Goal: Subscribe to service/newsletter

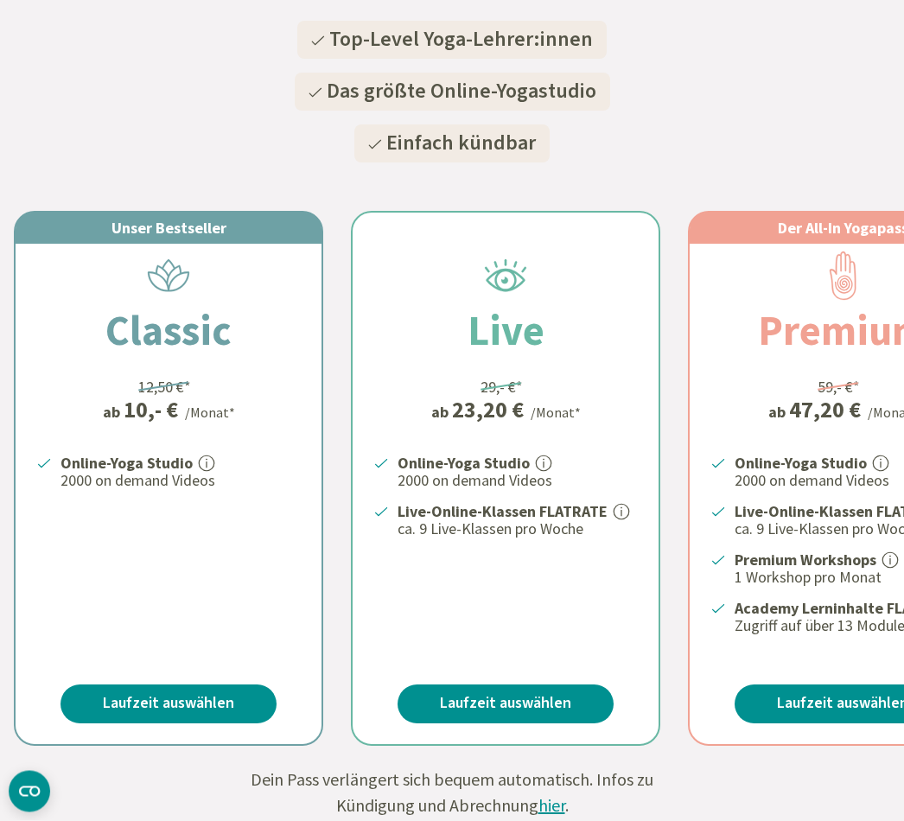
scroll to position [294, 0]
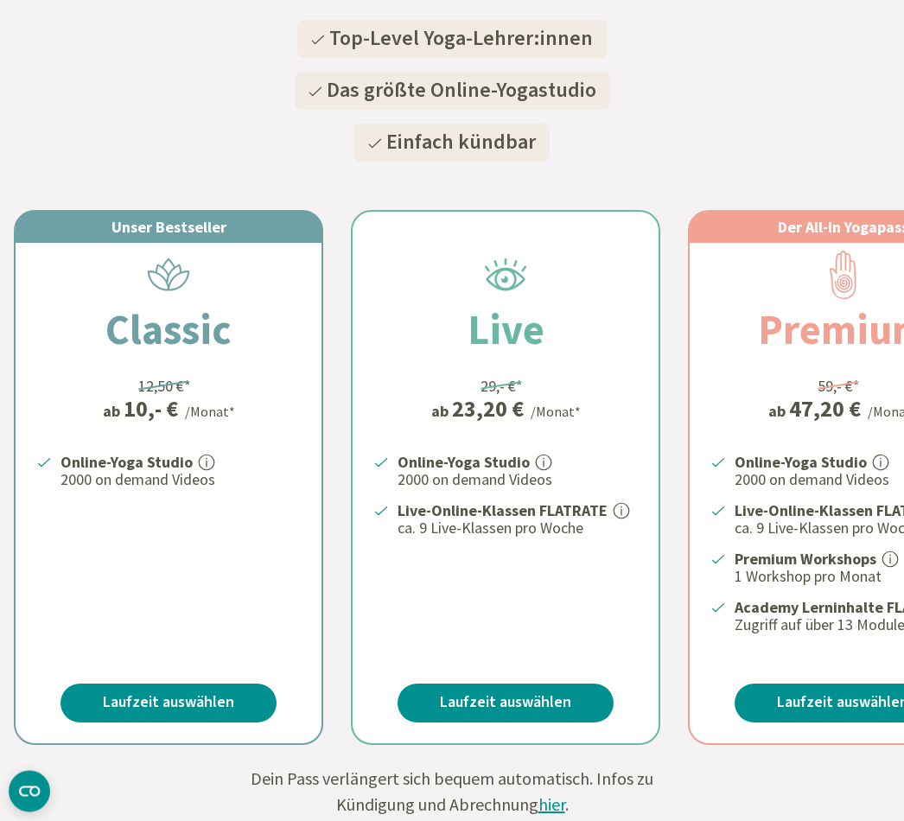
click at [137, 694] on link "Laufzeit auswählen" at bounding box center [169, 704] width 216 height 39
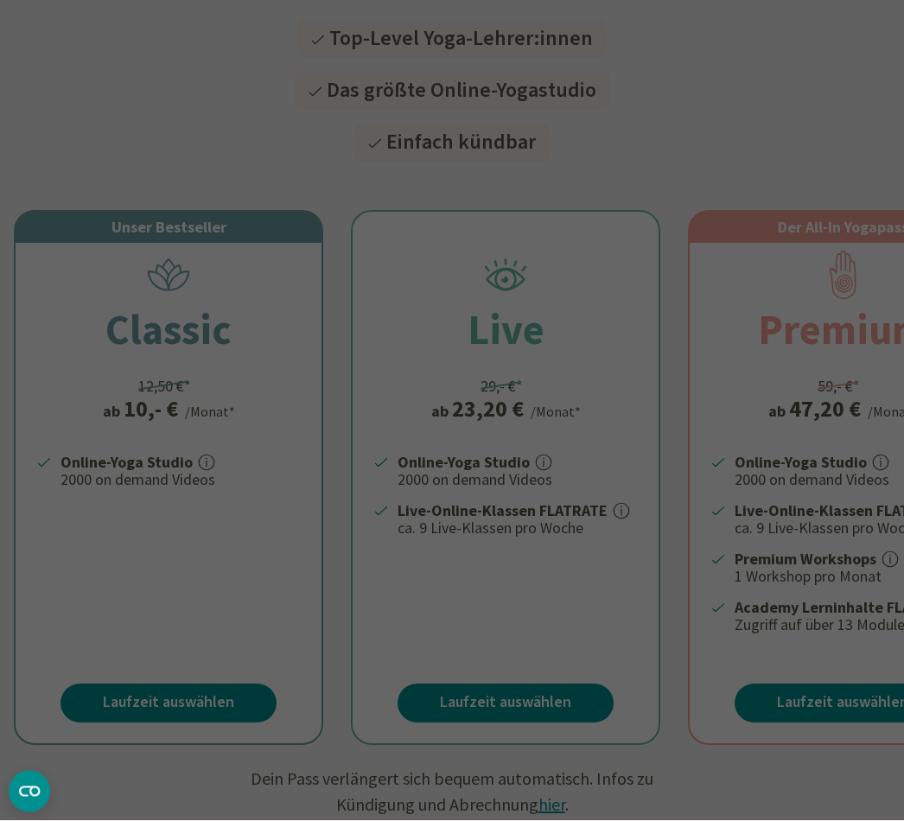
scroll to position [295, 0]
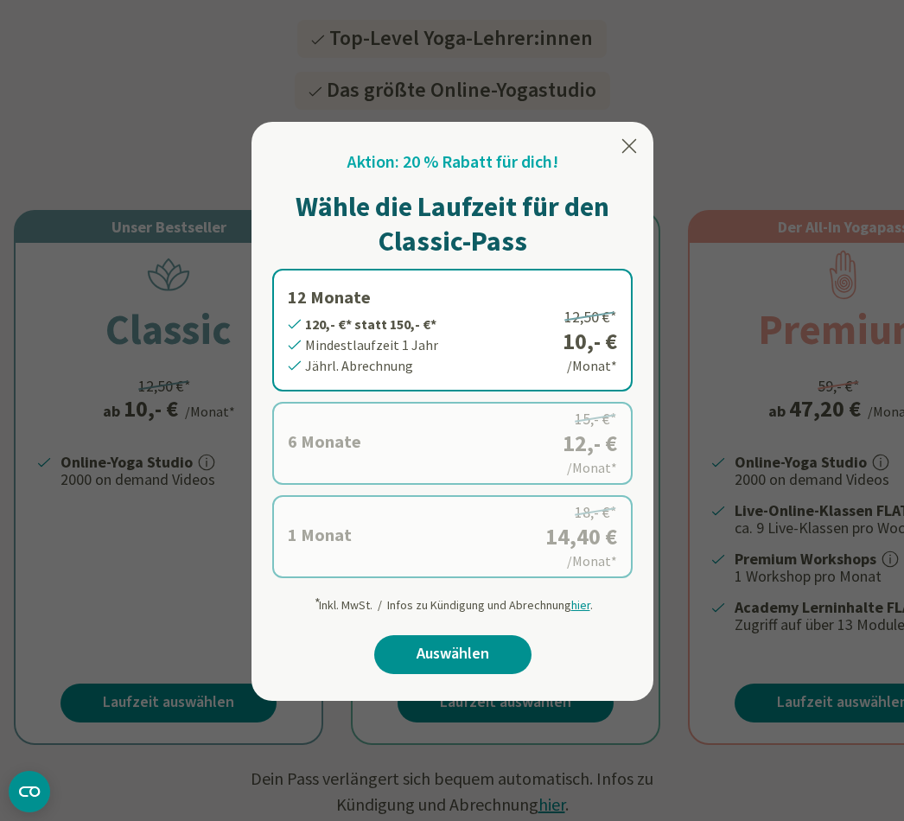
click at [361, 454] on label "6 Monate 72,- €* statt 90,- €* Mindestlaufzeit 6 Monate Halbjährl. Abrechnung 1…" at bounding box center [452, 443] width 361 height 83
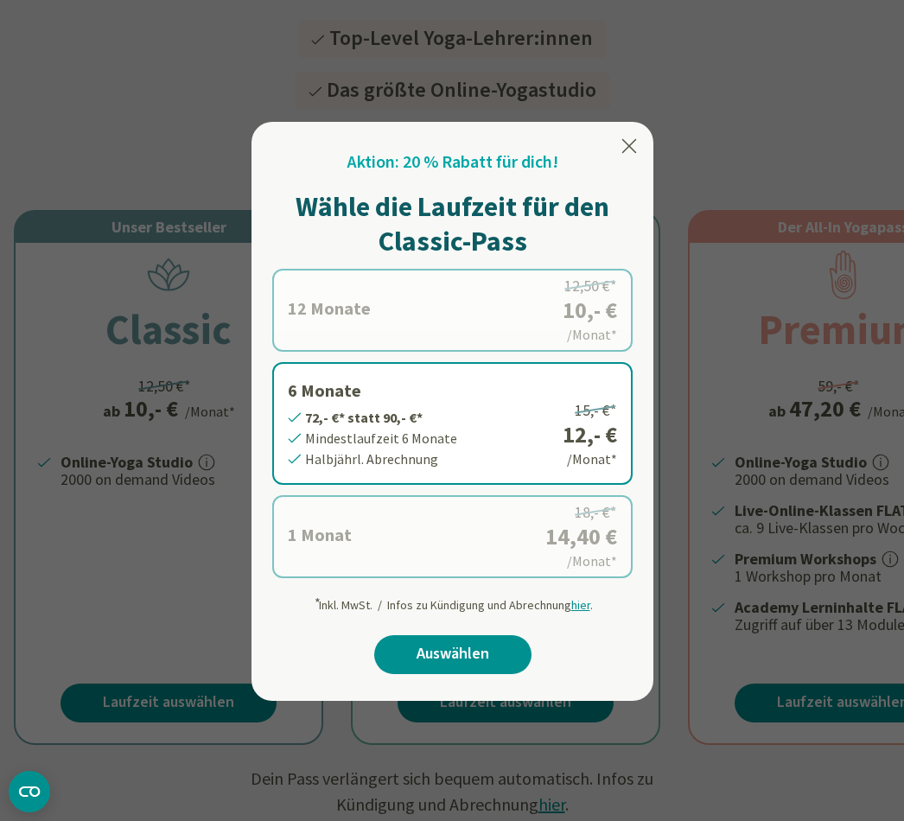
click at [320, 547] on label "1 Monat 14,40 €* statt 18,- €* Mindestlaufzeit 1 Monat Monatl. Abrechnung 18,- …" at bounding box center [452, 536] width 361 height 83
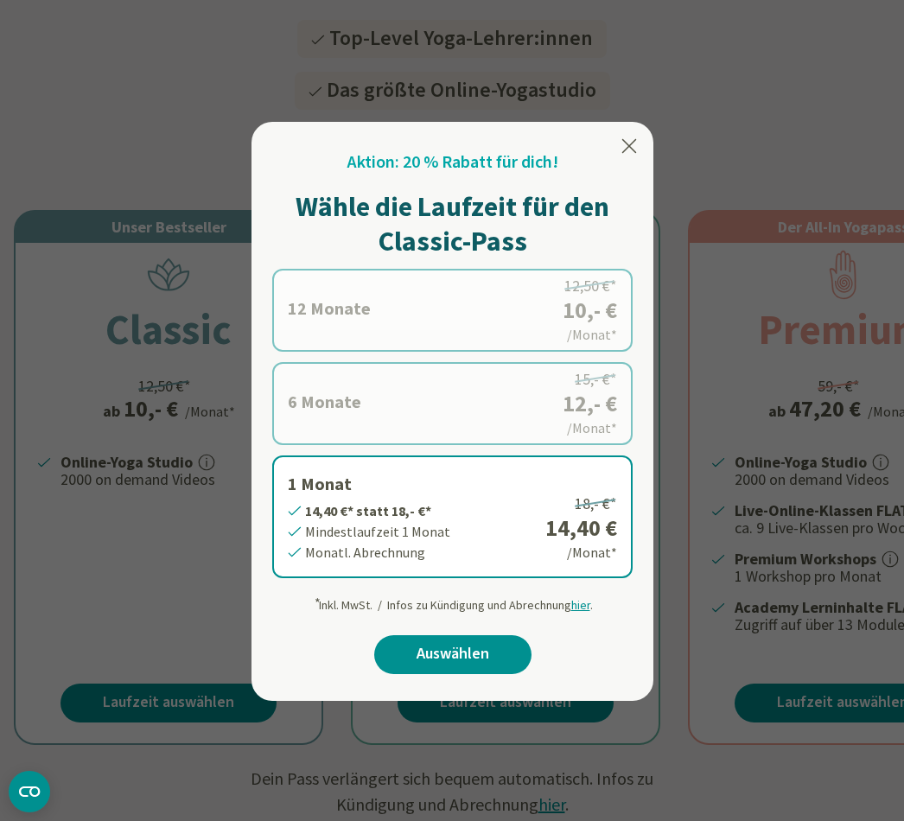
click at [355, 297] on label "12 Monate 120,- €* statt 150,- €* Mindestlaufzeit 1 Jahr Jährl. Abrechnung 12,5…" at bounding box center [452, 310] width 361 height 83
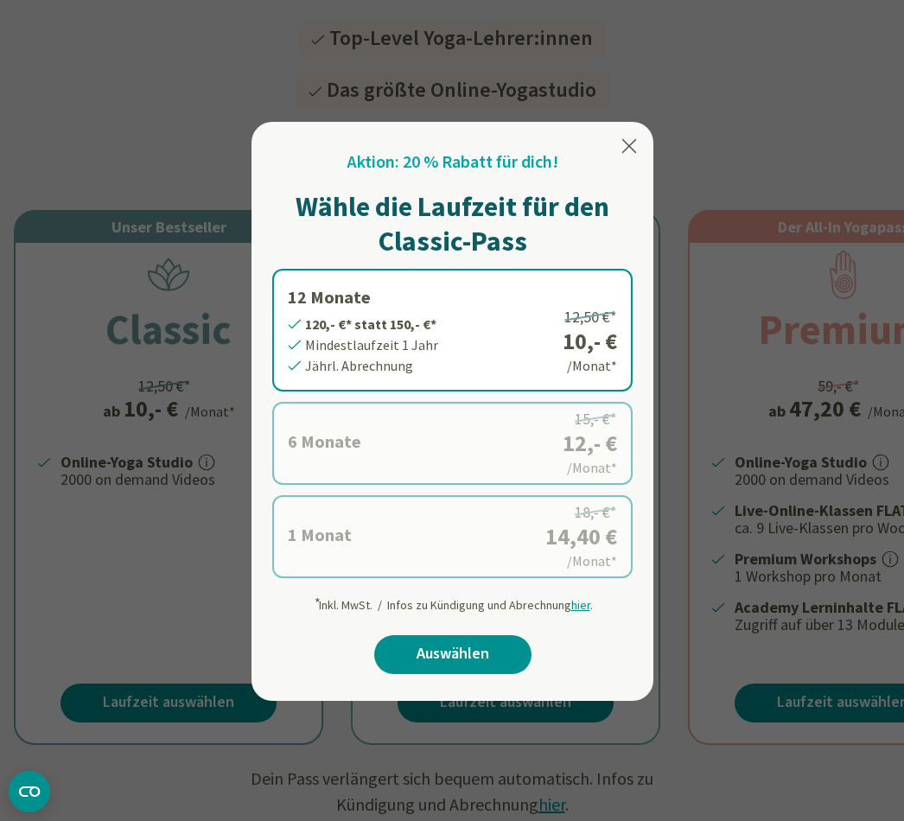
click at [437, 659] on link "Auswählen" at bounding box center [452, 654] width 157 height 39
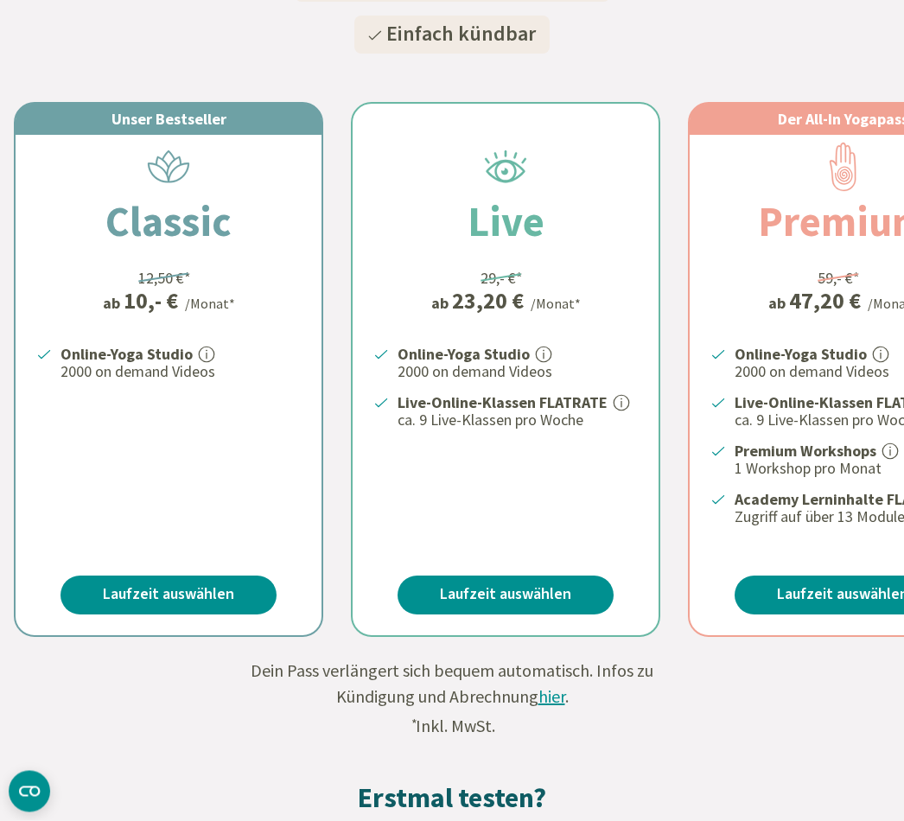
scroll to position [403, 0]
click at [142, 576] on link "Laufzeit auswählen" at bounding box center [169, 595] width 216 height 39
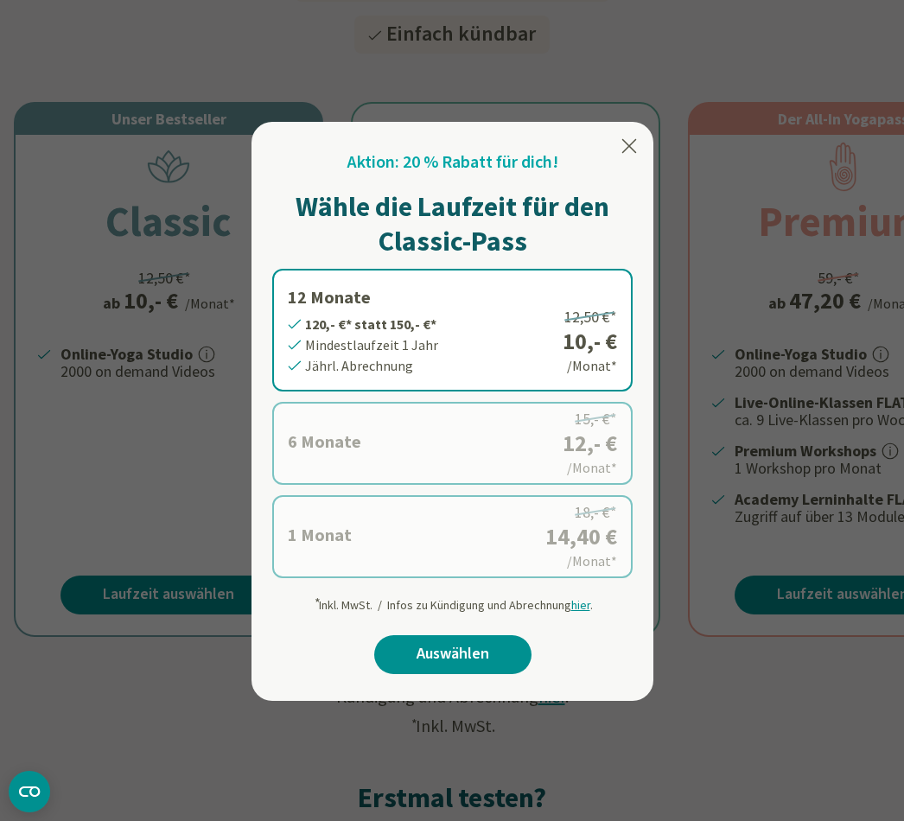
click at [156, 503] on div at bounding box center [452, 410] width 904 height 821
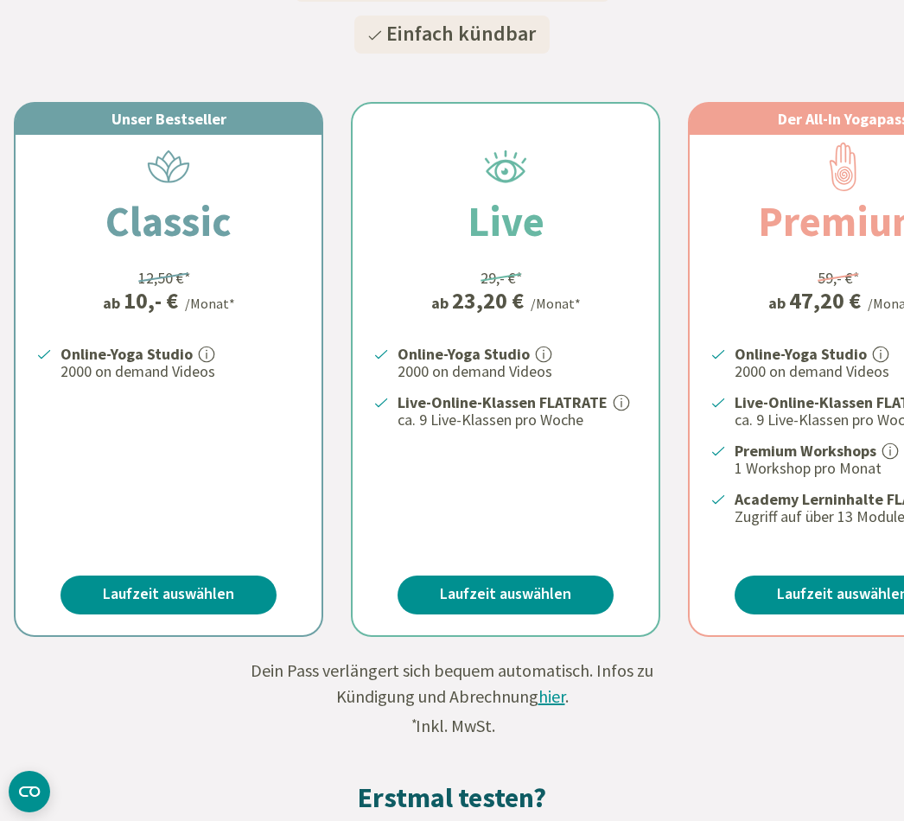
click at [132, 588] on link "Laufzeit auswählen" at bounding box center [169, 595] width 216 height 39
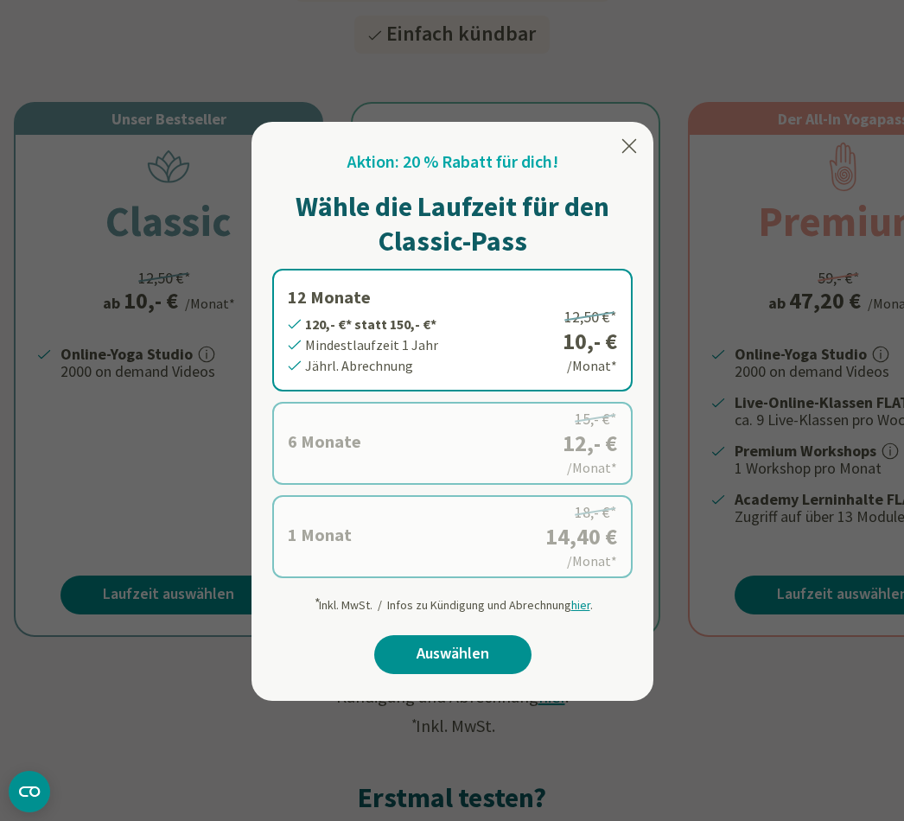
click at [198, 698] on div at bounding box center [452, 410] width 904 height 821
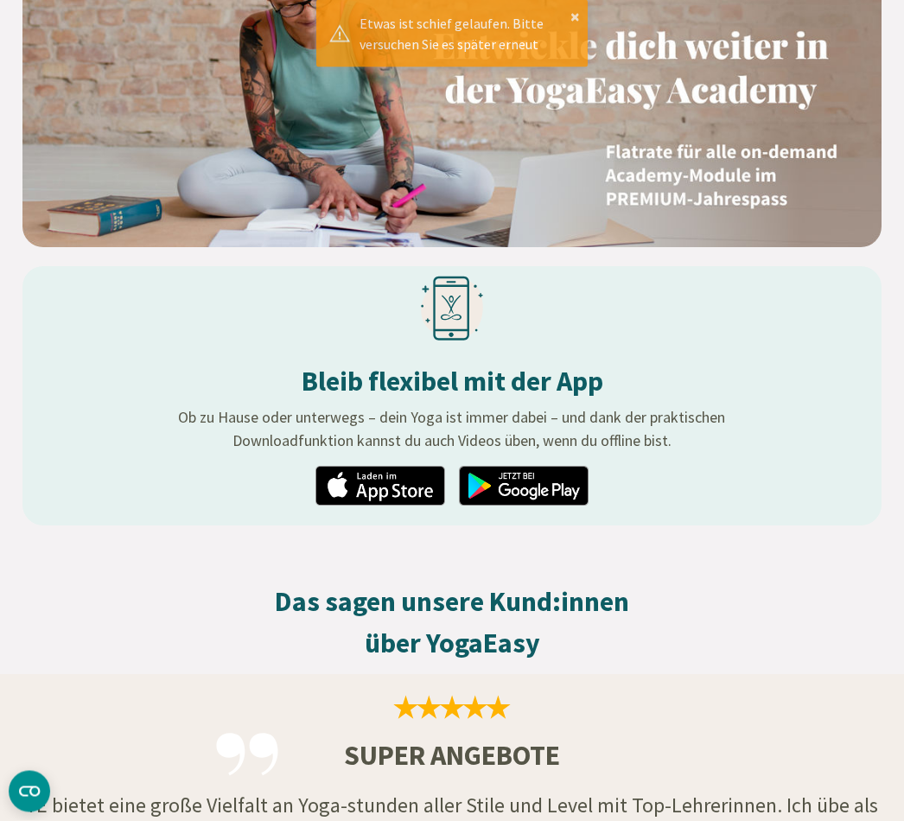
scroll to position [2027, 0]
